Goal: Task Accomplishment & Management: Use online tool/utility

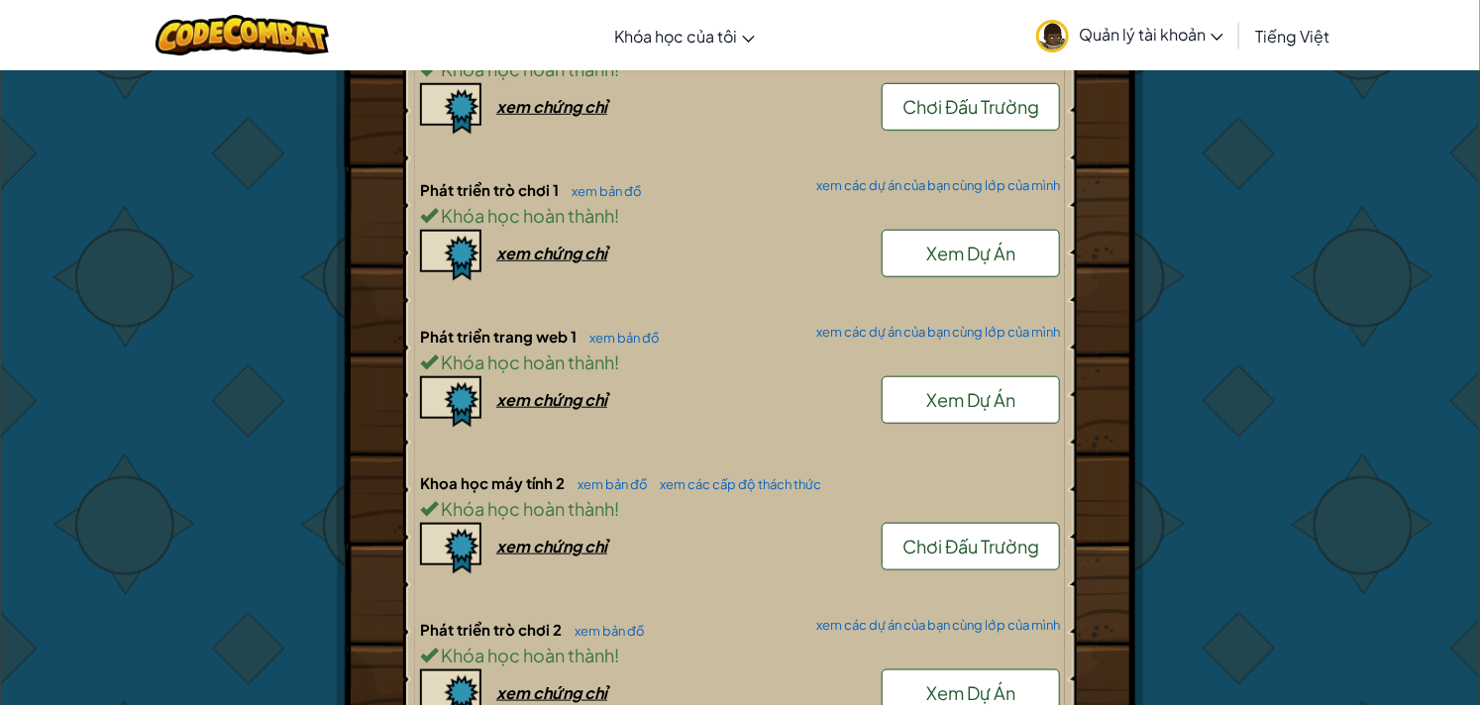
scroll to position [990, 0]
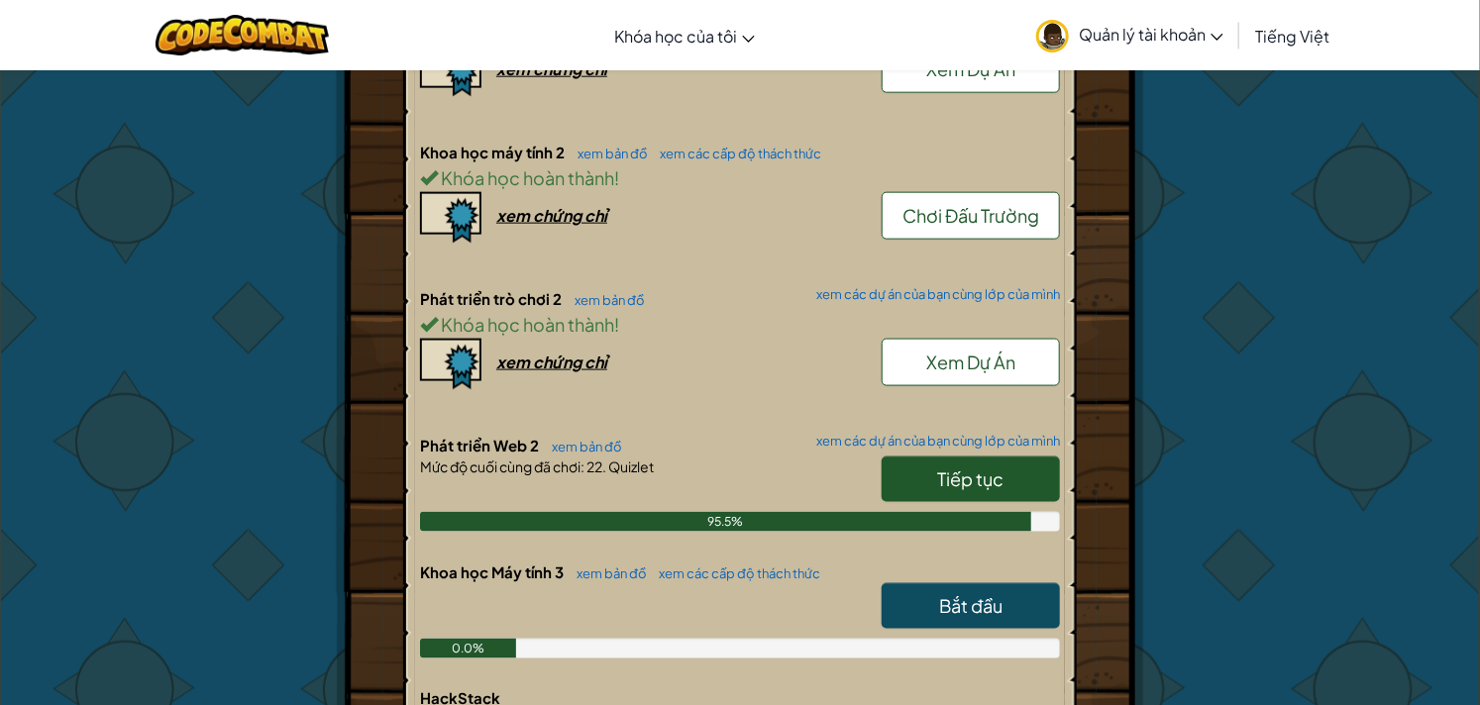
click at [1028, 362] on link "Xem Dự Án" at bounding box center [971, 363] width 178 height 48
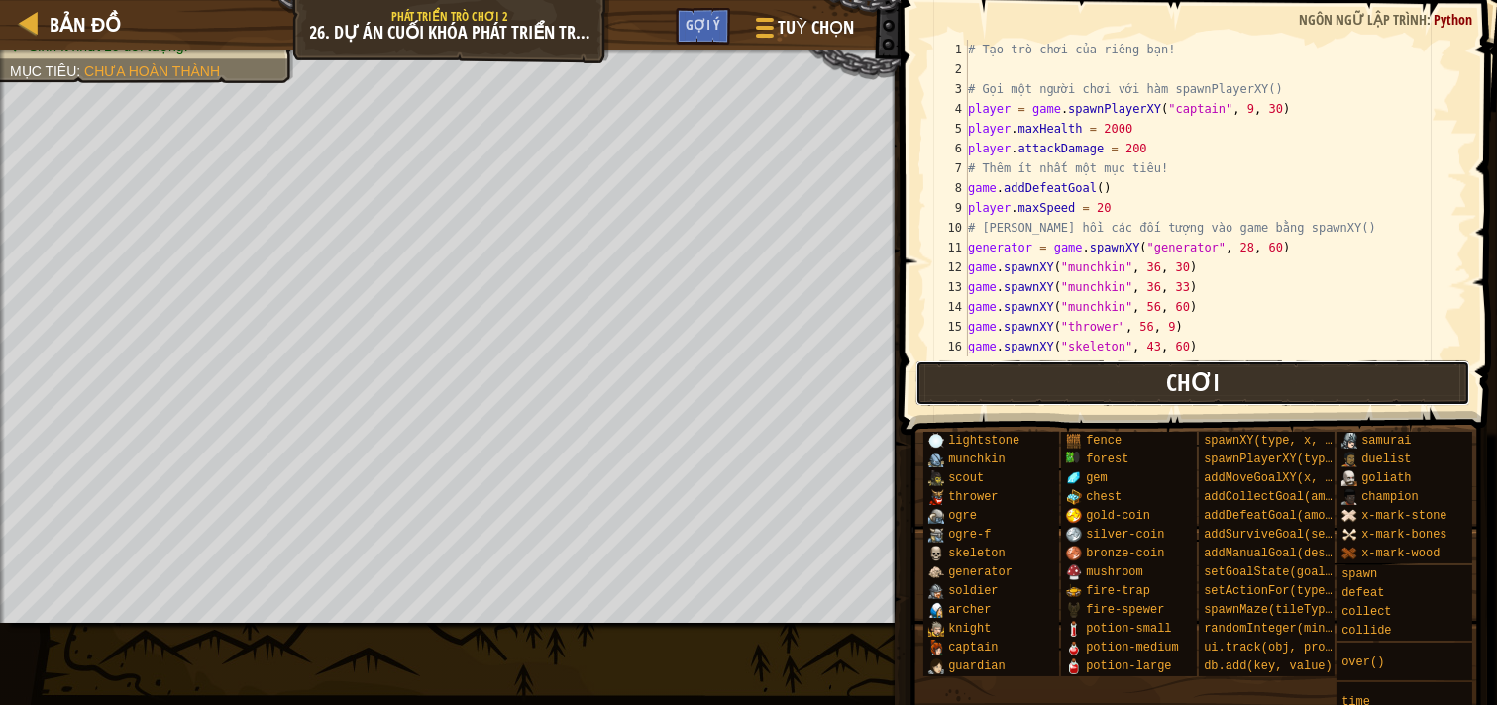
click at [1125, 387] on button "Chơi" at bounding box center [1193, 384] width 556 height 46
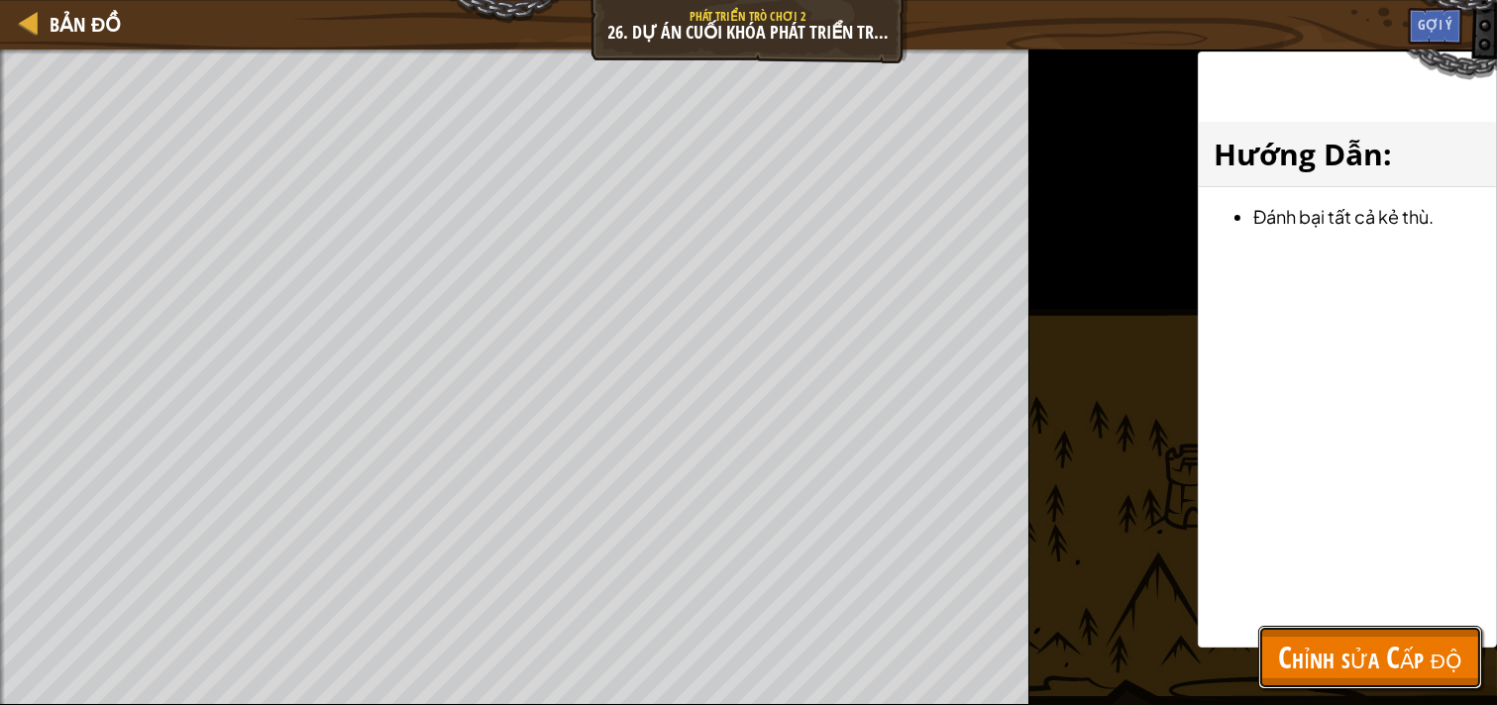
click at [1321, 631] on button "Chỉnh sửa Cấp độ" at bounding box center [1370, 657] width 224 height 63
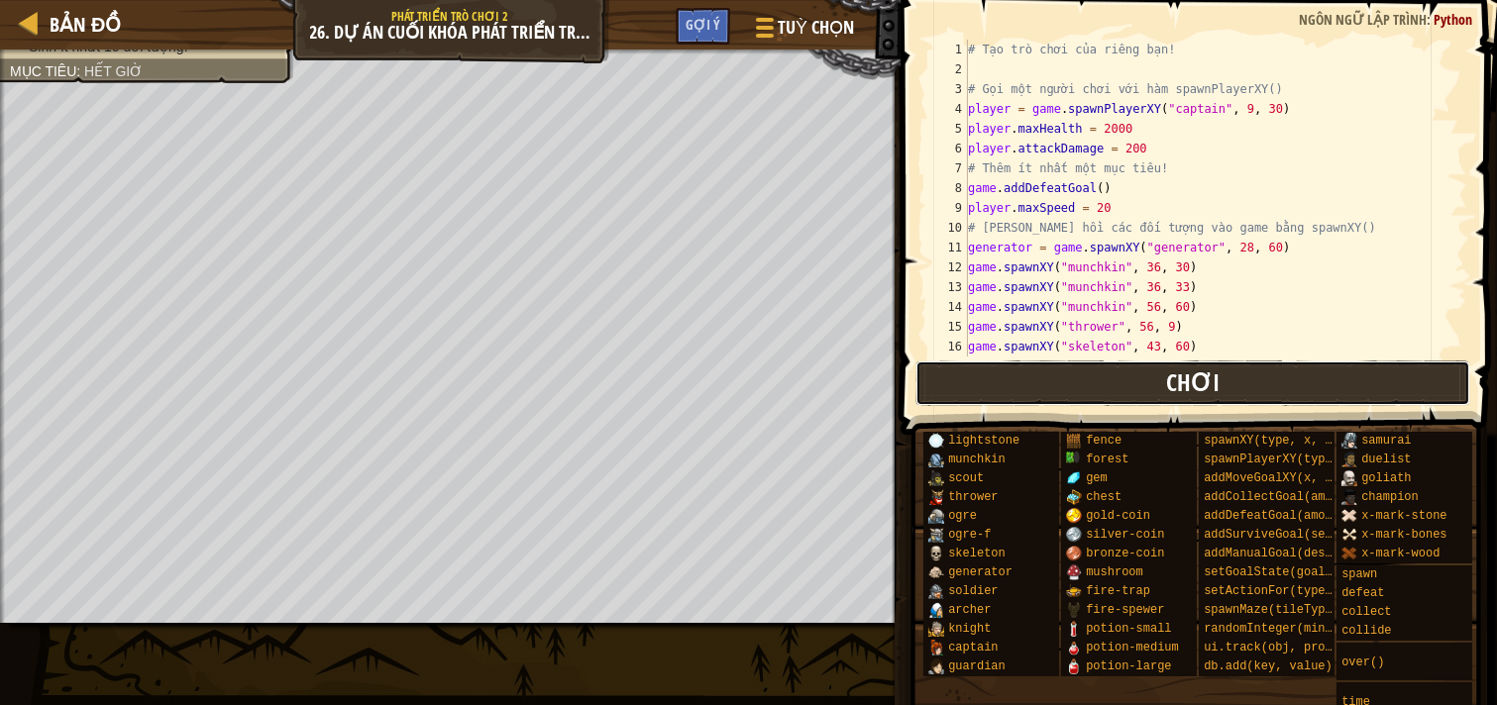
click at [1092, 389] on button "Chơi" at bounding box center [1193, 384] width 556 height 46
